Goal: Download file/media

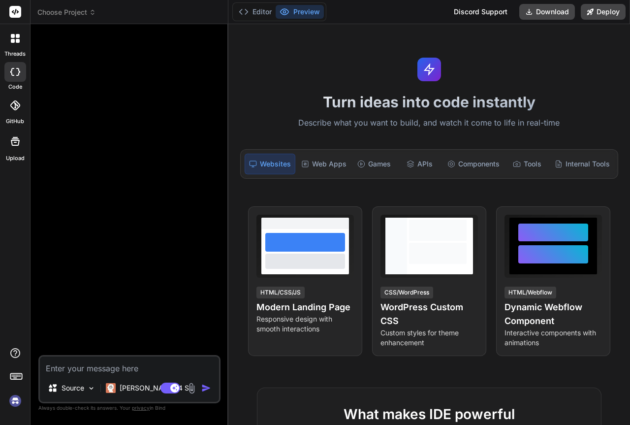
type textarea "x"
click at [556, 14] on button "Download" at bounding box center [548, 12] width 56 height 16
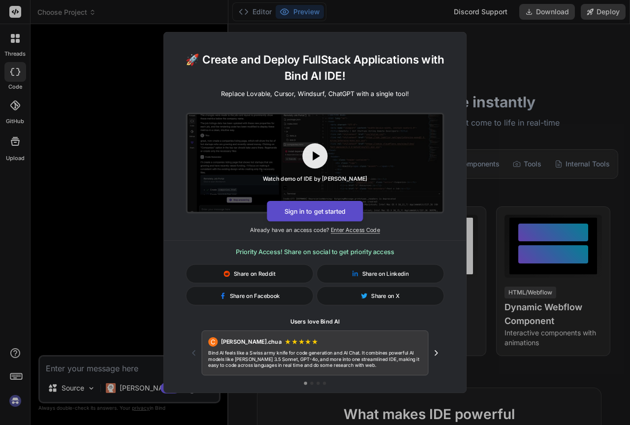
click at [329, 213] on button "Sign in to get started" at bounding box center [315, 211] width 96 height 21
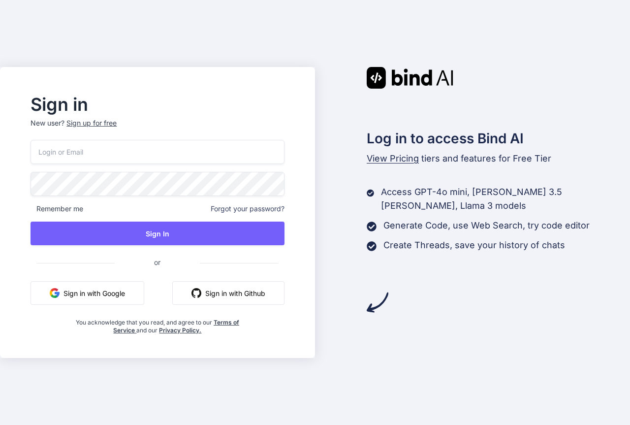
click at [94, 298] on button "Sign in with Google" at bounding box center [88, 293] width 114 height 24
